Goal: Information Seeking & Learning: Find specific page/section

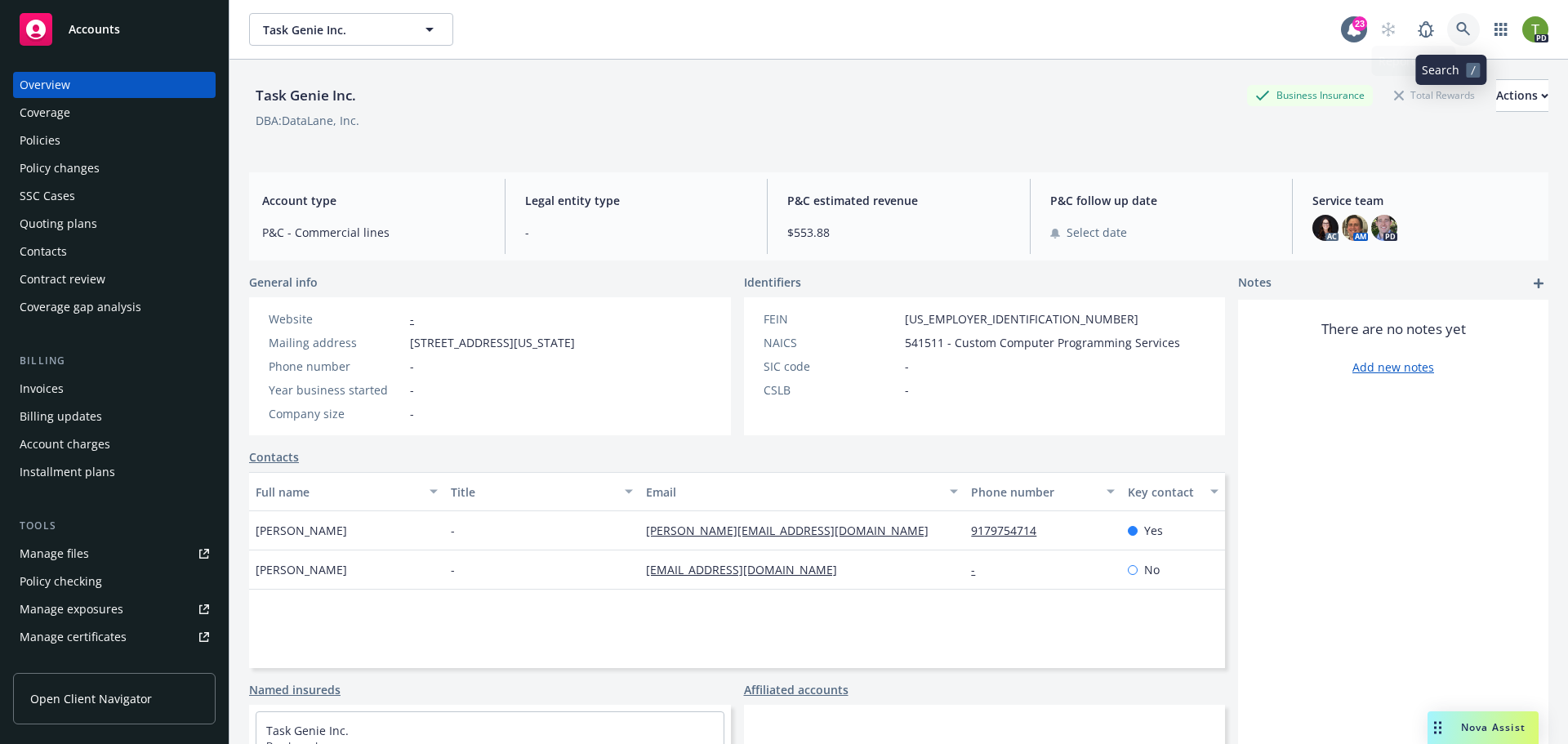
click at [1455, 27] on icon at bounding box center [1463, 29] width 15 height 15
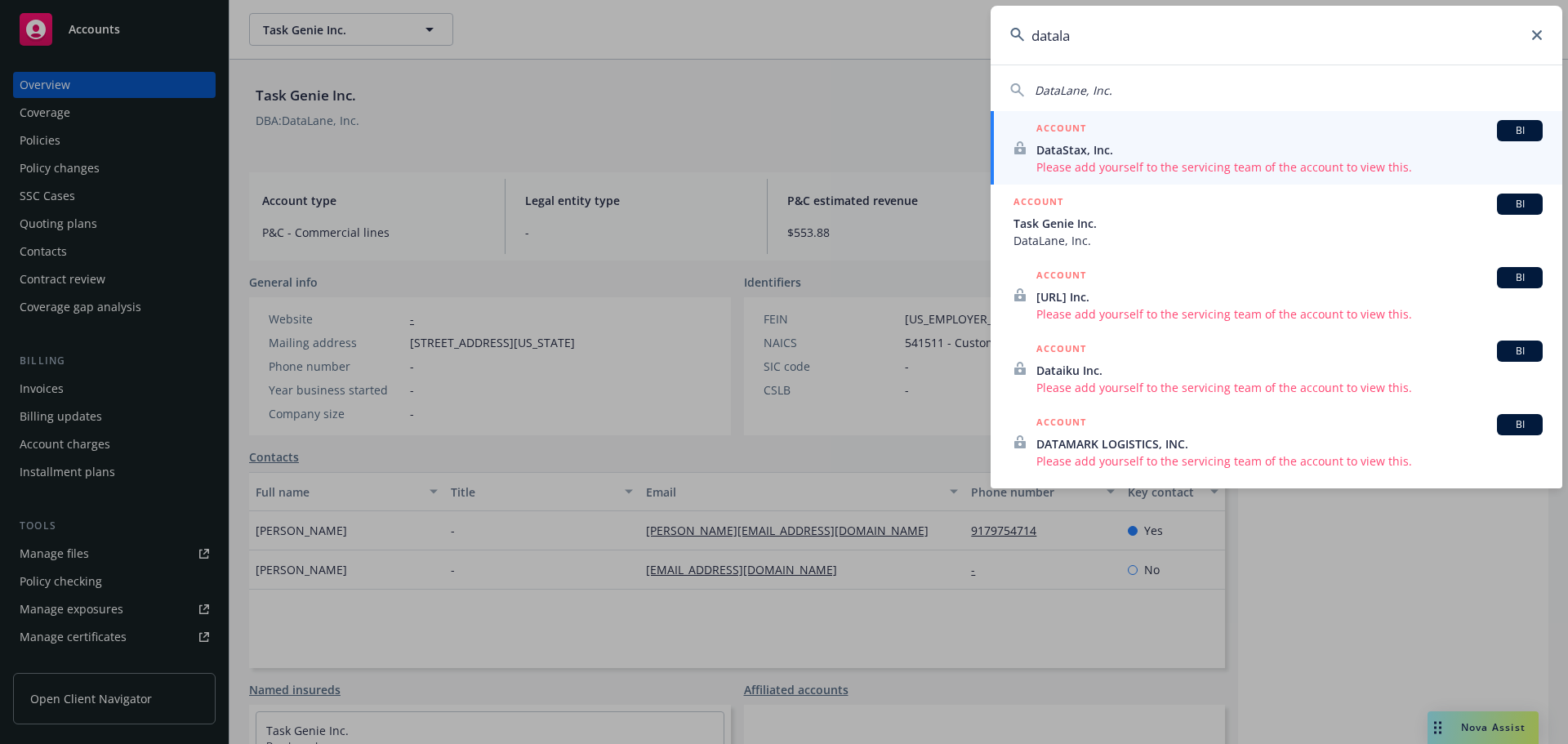
click at [1065, 96] on span "DataLane, Inc." at bounding box center [1073, 90] width 78 height 16
type input "DataLane, Inc."
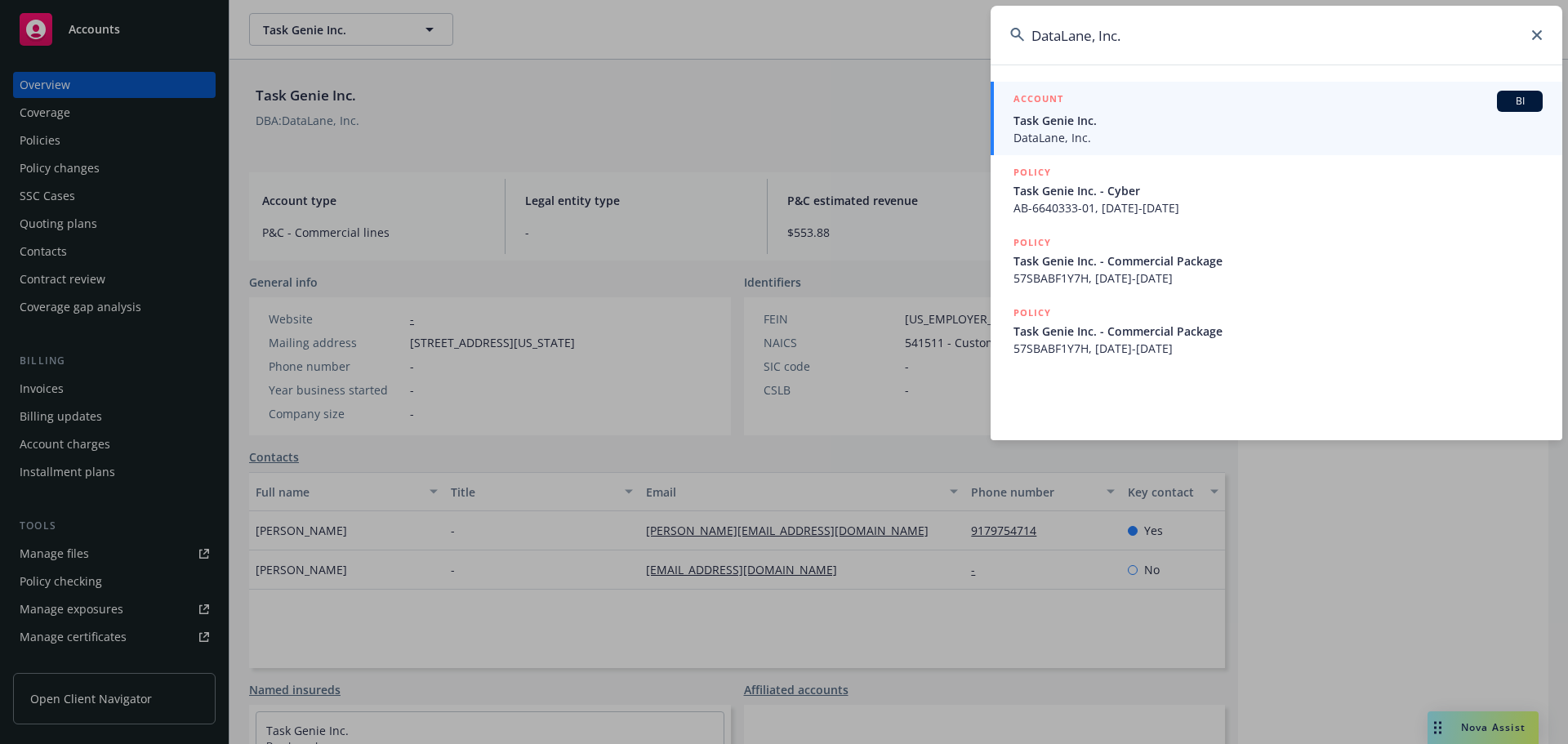
click at [1065, 115] on span "Task Genie Inc." at bounding box center [1278, 120] width 529 height 17
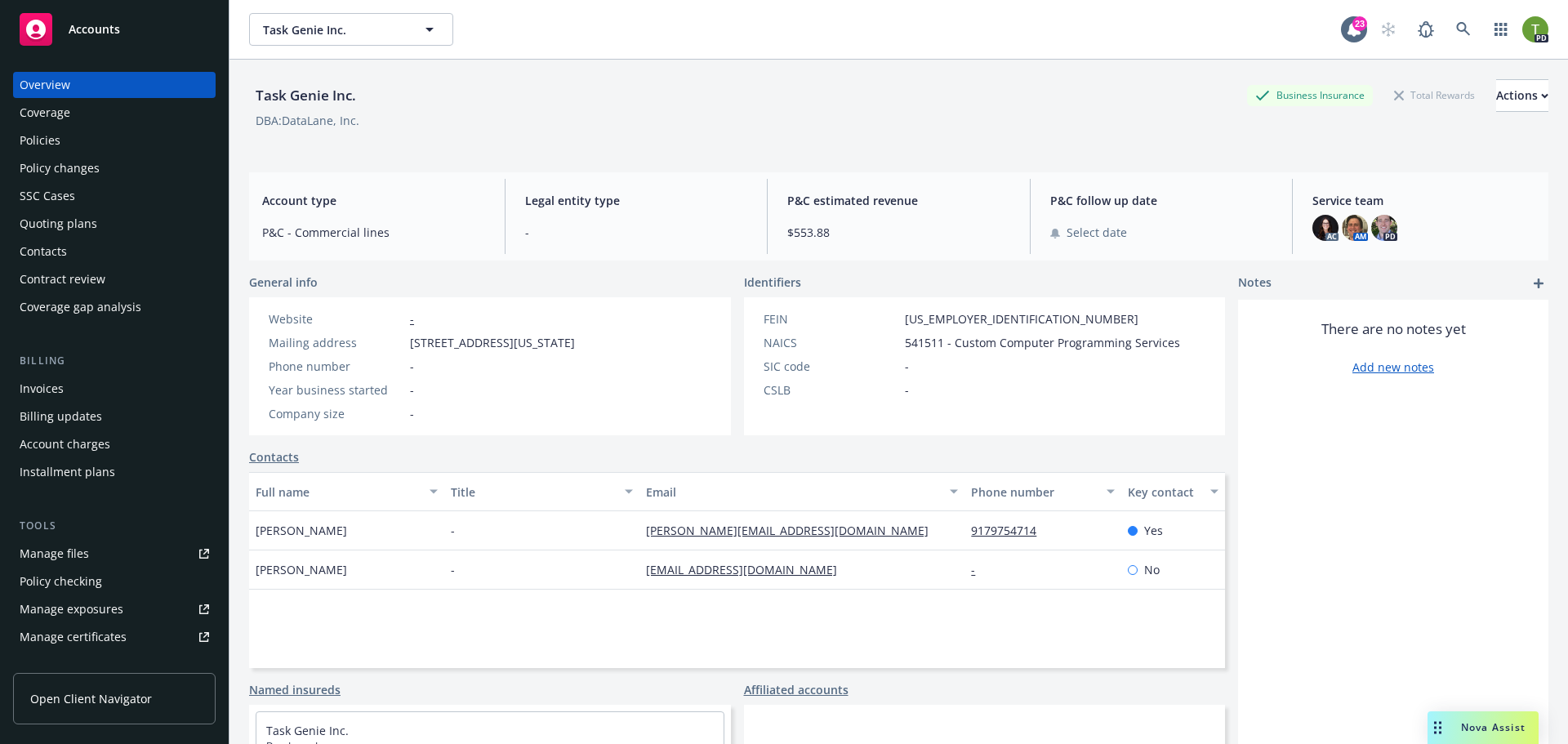
click at [60, 151] on div "Policies" at bounding box center [114, 141] width 190 height 26
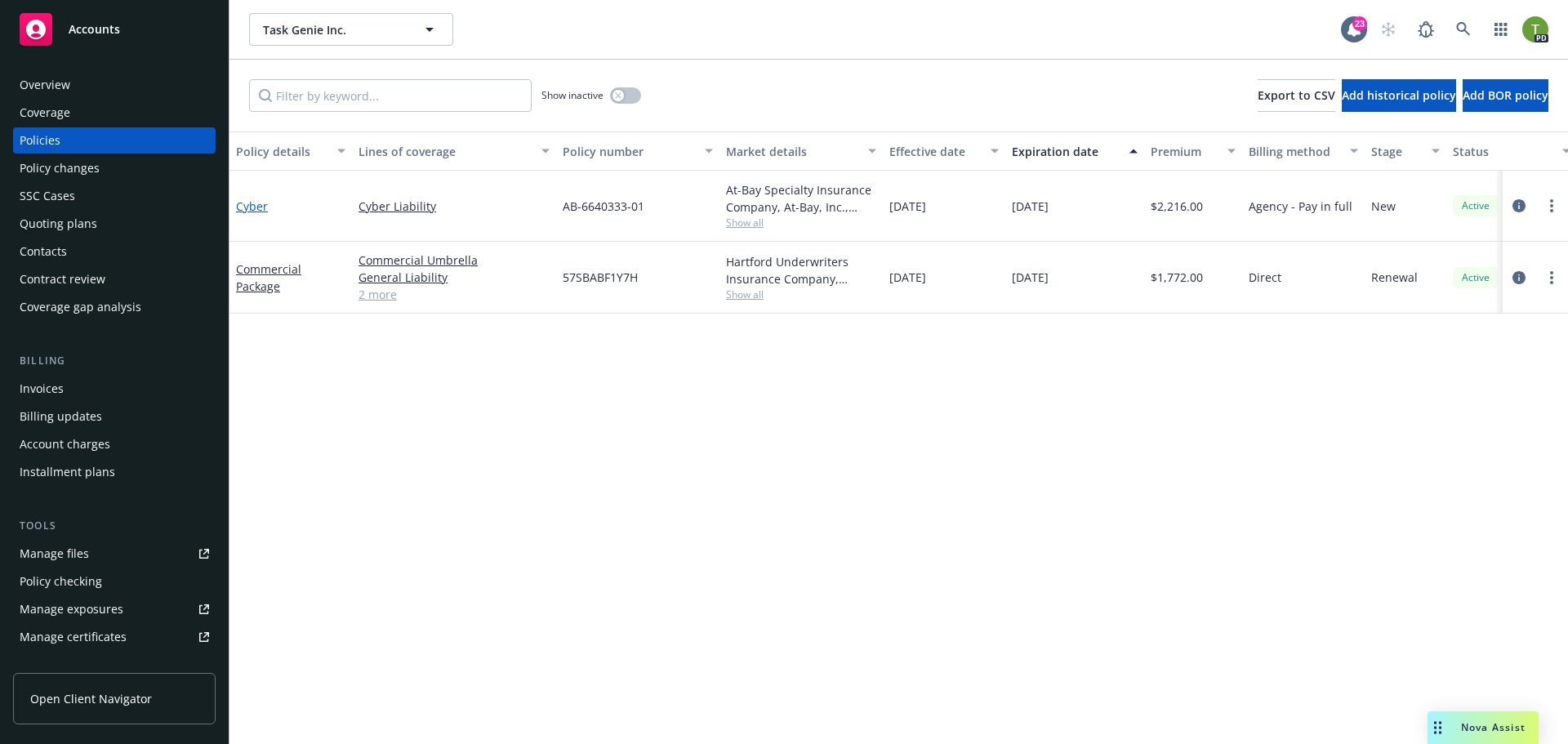
click at [255, 210] on link "Cyber" at bounding box center [251, 205] width 32 height 16
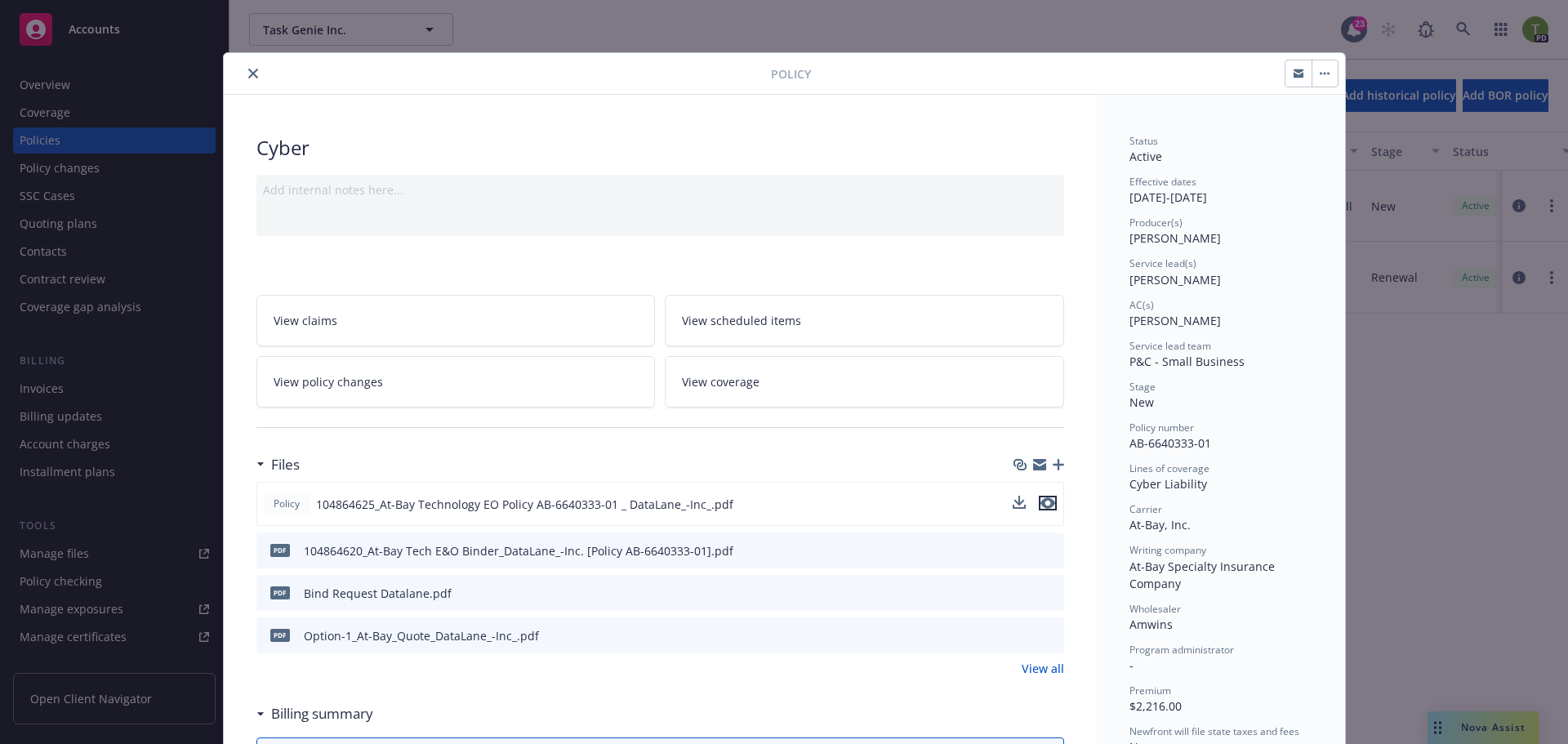
click at [1043, 504] on icon "preview file" at bounding box center [1047, 503] width 15 height 11
